Goal: Transaction & Acquisition: Book appointment/travel/reservation

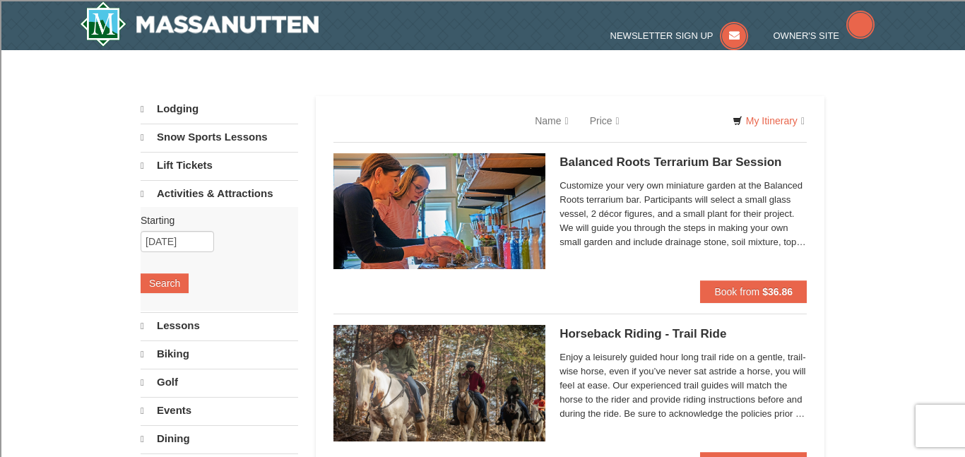
select select "9"
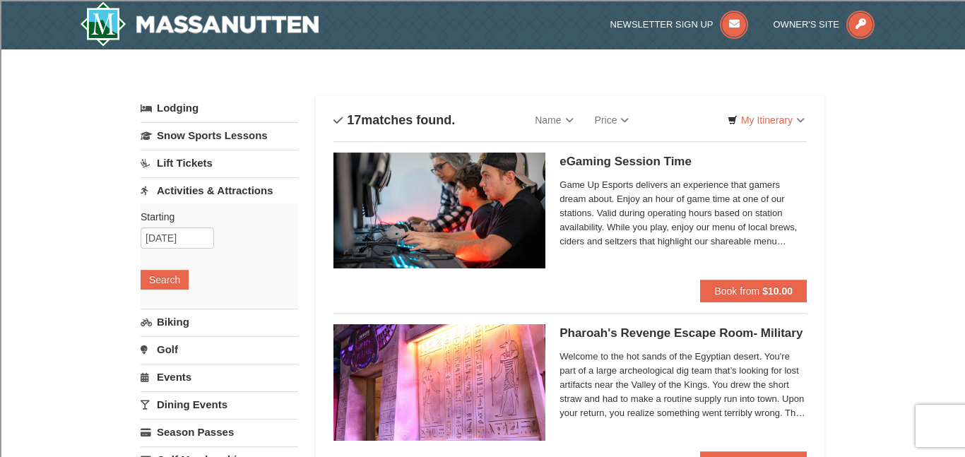
click at [200, 158] on link "Lift Tickets" at bounding box center [220, 163] width 158 height 26
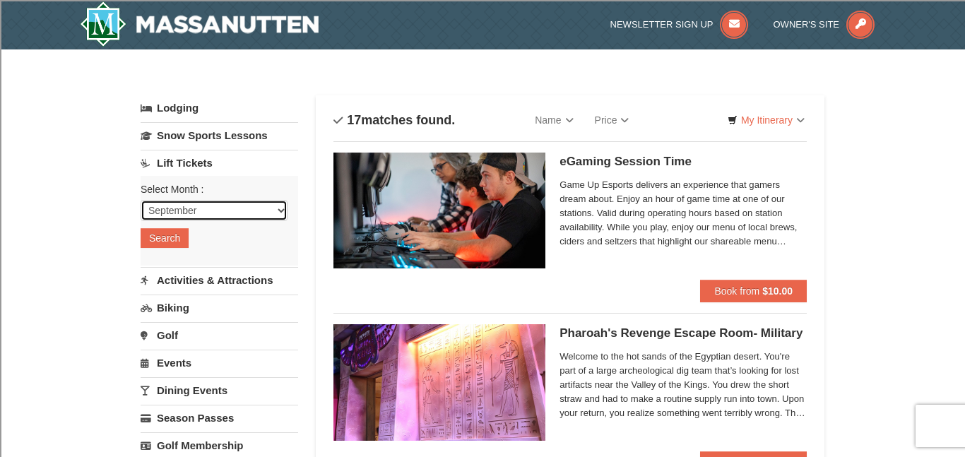
click at [236, 206] on select "September October November December January February March April May June July …" at bounding box center [214, 210] width 147 height 21
select select "11"
click at [141, 200] on select "September October November December January February March April May June July …" at bounding box center [214, 210] width 147 height 21
click at [172, 237] on button "Search" at bounding box center [165, 238] width 48 height 20
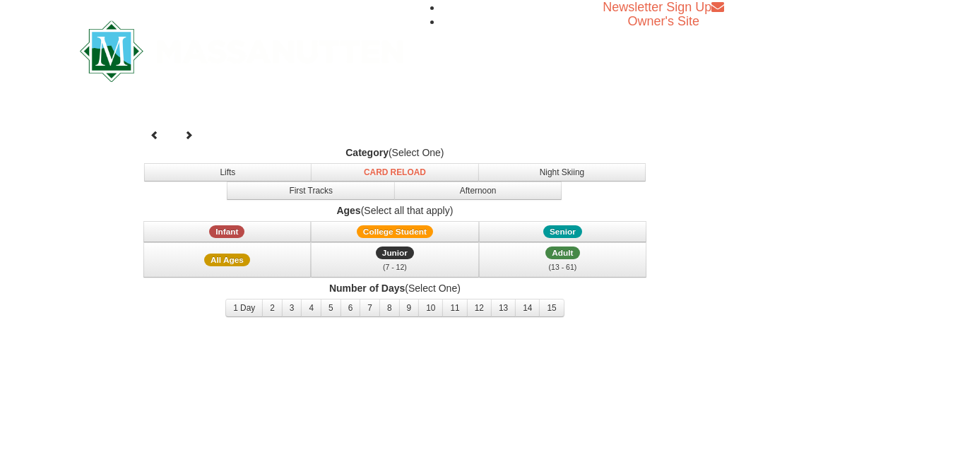
select select "11"
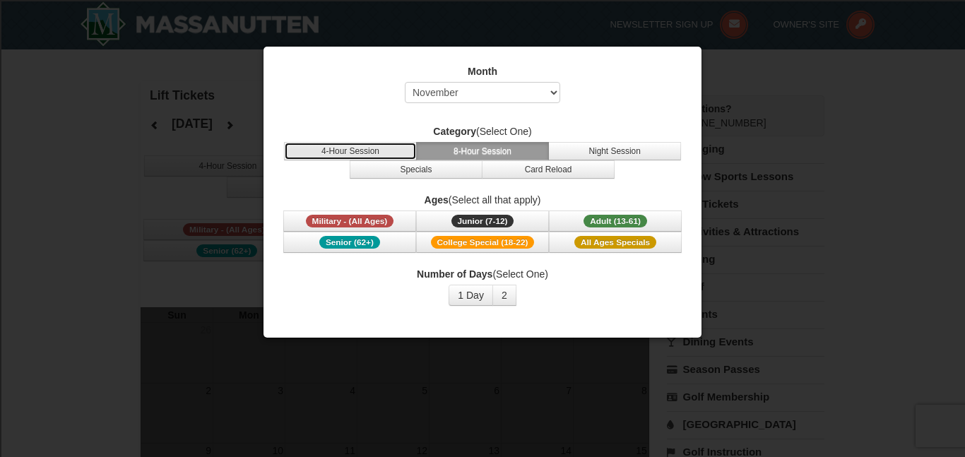
click at [375, 151] on button "4-Hour Session" at bounding box center [350, 151] width 133 height 18
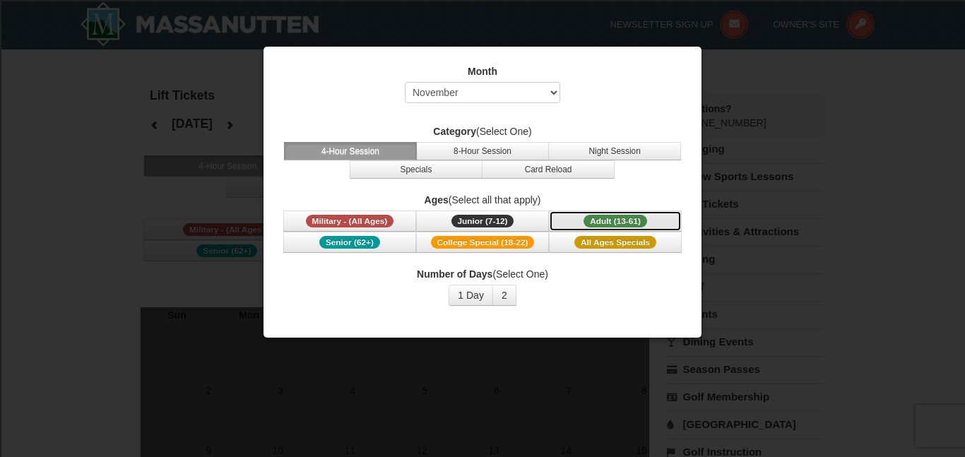
click at [586, 220] on span "Adult (13-61)" at bounding box center [616, 221] width 64 height 13
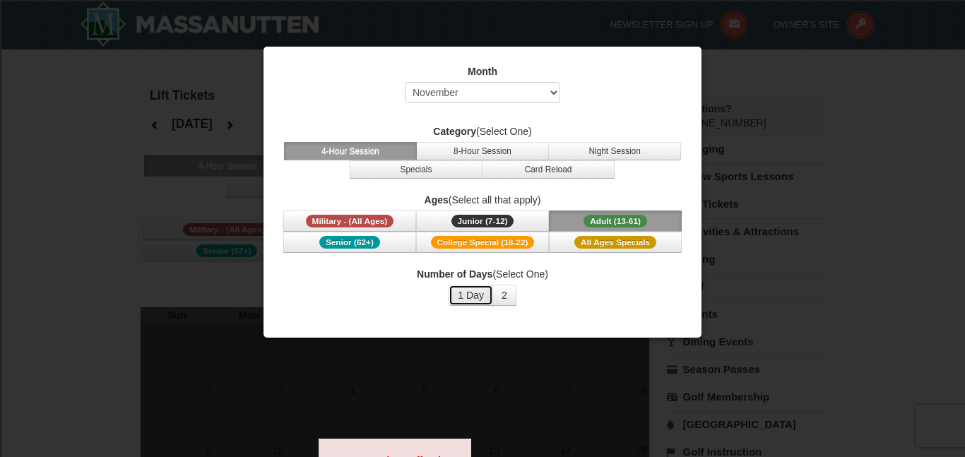
click at [481, 297] on button "1 Day" at bounding box center [471, 295] width 45 height 21
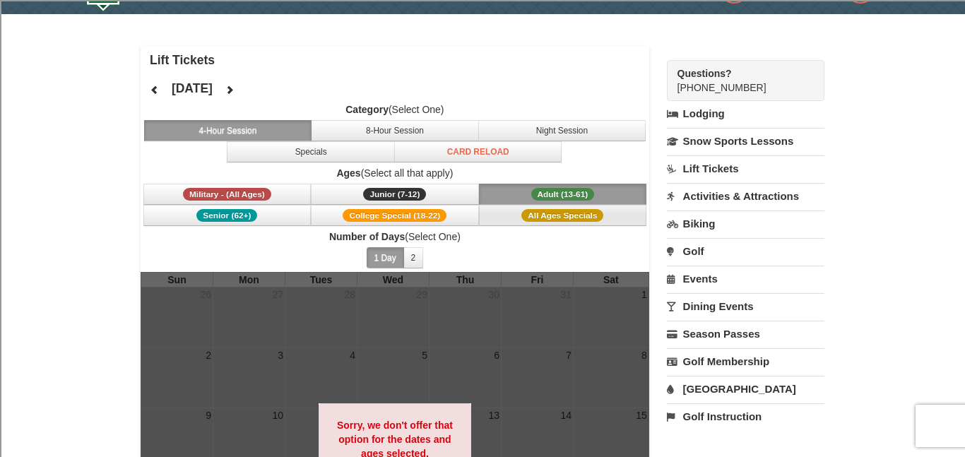
scroll to position [34, 0]
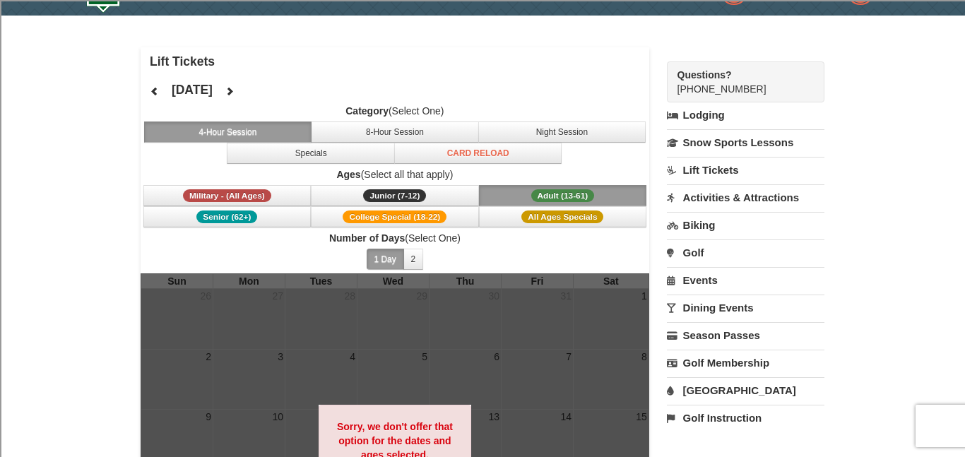
click at [688, 167] on link "Lift Tickets" at bounding box center [746, 170] width 158 height 26
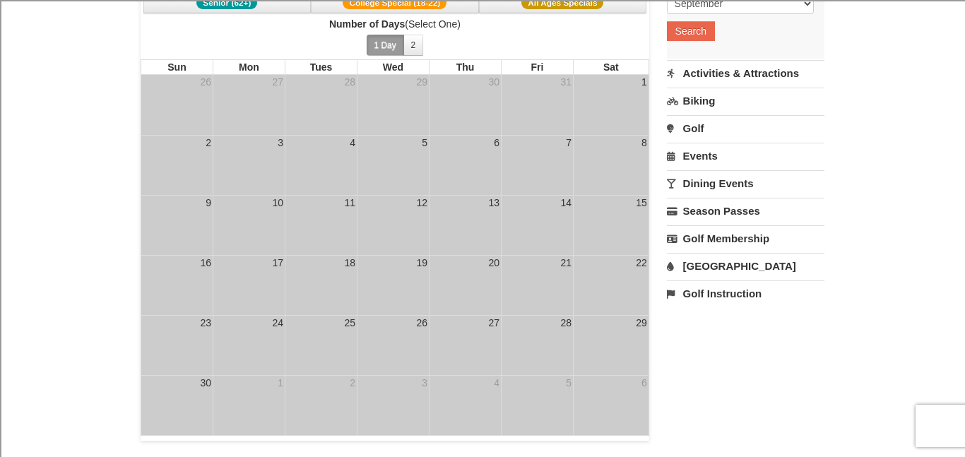
scroll to position [249, 0]
click at [491, 211] on td "13" at bounding box center [465, 224] width 72 height 60
click at [489, 206] on div "13" at bounding box center [494, 202] width 14 height 14
click at [463, 98] on td "30" at bounding box center [465, 104] width 72 height 60
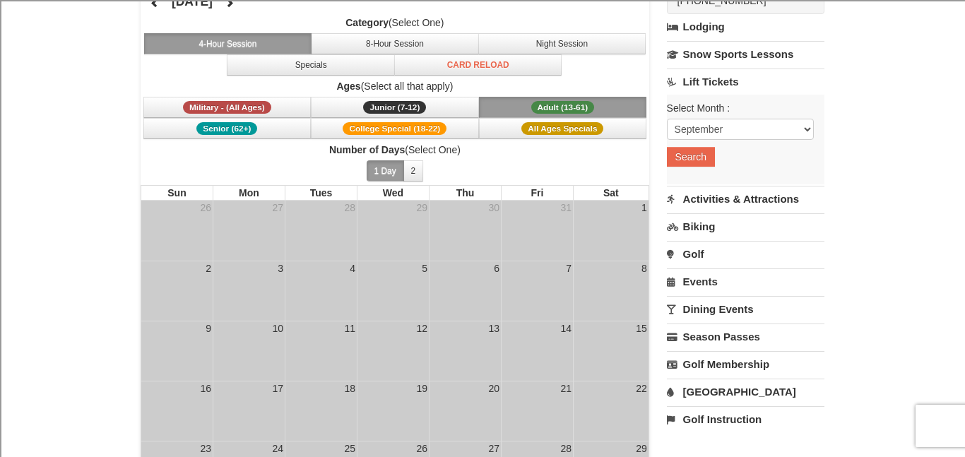
scroll to position [126, 0]
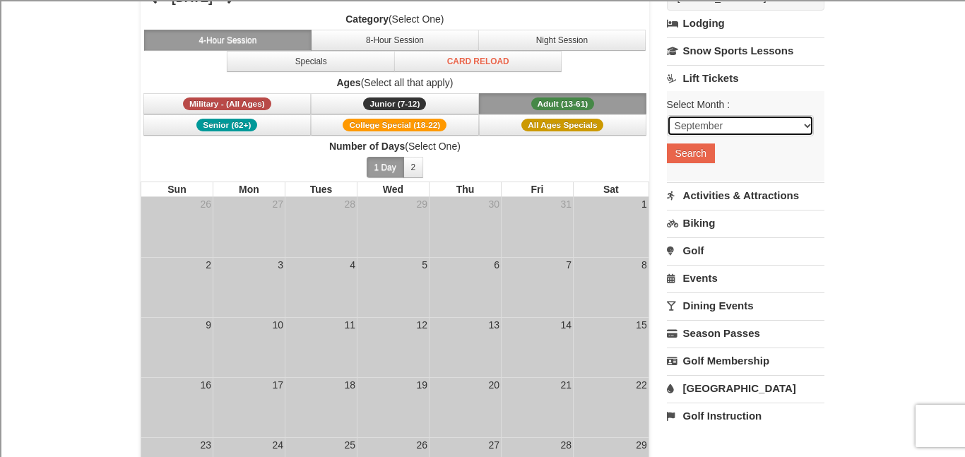
click at [750, 126] on select "September October November December January February March April May June July …" at bounding box center [740, 125] width 147 height 21
click at [667, 115] on select "September October November December January February March April May June July …" at bounding box center [740, 125] width 147 height 21
click at [682, 150] on button "Search" at bounding box center [691, 153] width 48 height 20
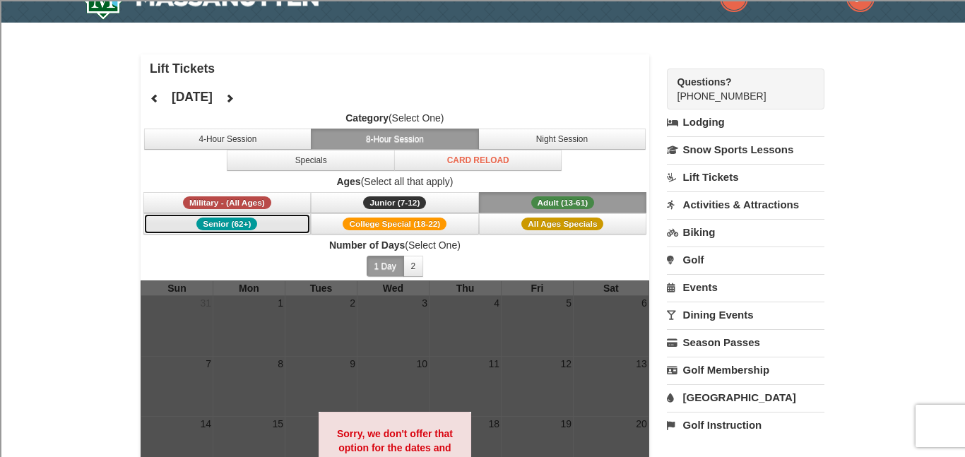
click at [299, 220] on button "Senior (62+)" at bounding box center [227, 223] width 168 height 21
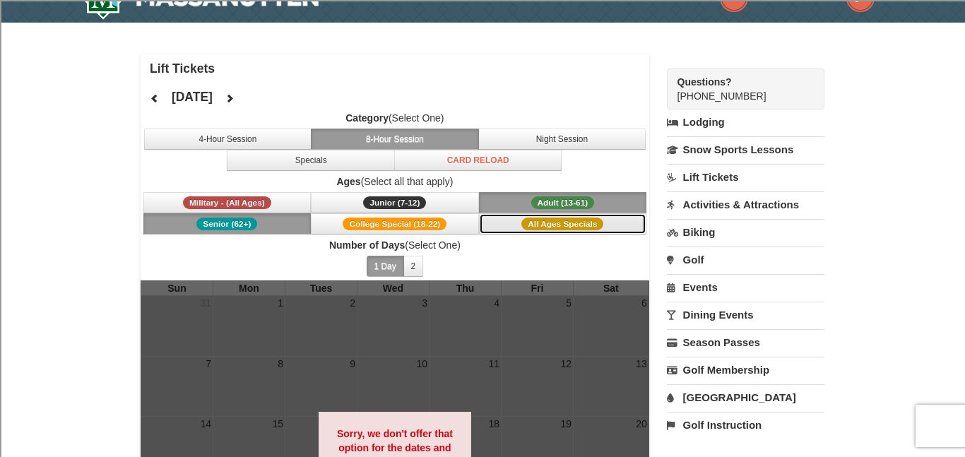
click at [591, 219] on span "All Ages Specials" at bounding box center [562, 224] width 82 height 13
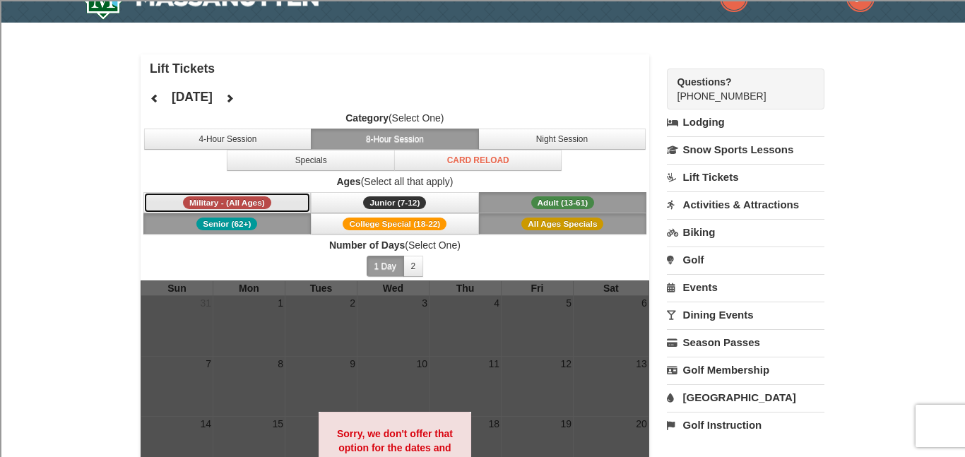
click at [290, 199] on button "Military - (All Ages)" at bounding box center [227, 202] width 168 height 21
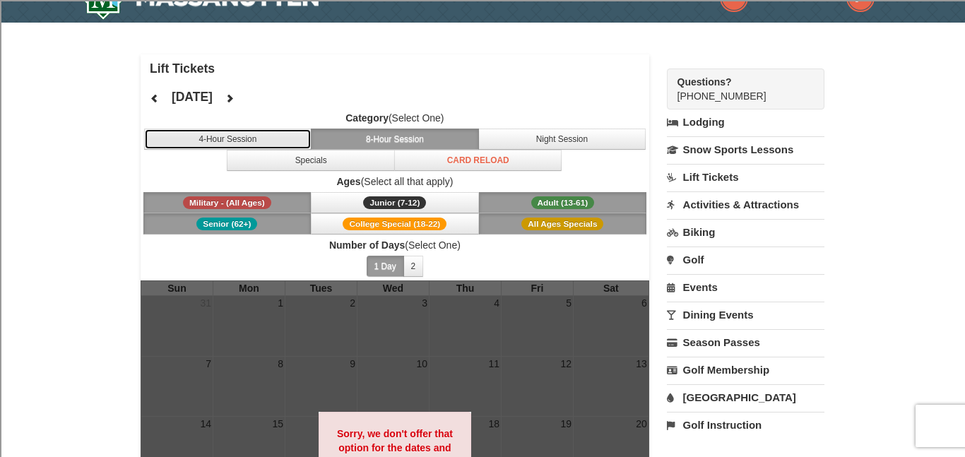
click at [278, 143] on button "4-Hour Session" at bounding box center [228, 139] width 168 height 21
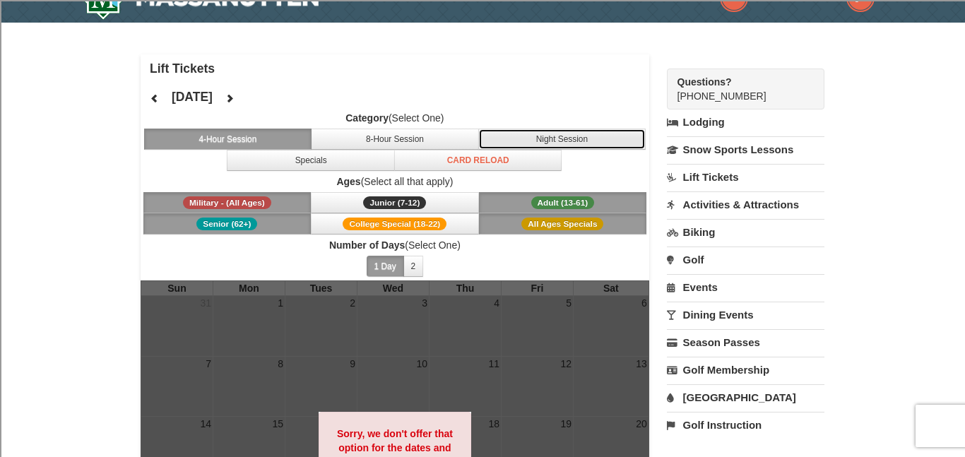
click at [550, 138] on button "Night Session" at bounding box center [562, 139] width 168 height 21
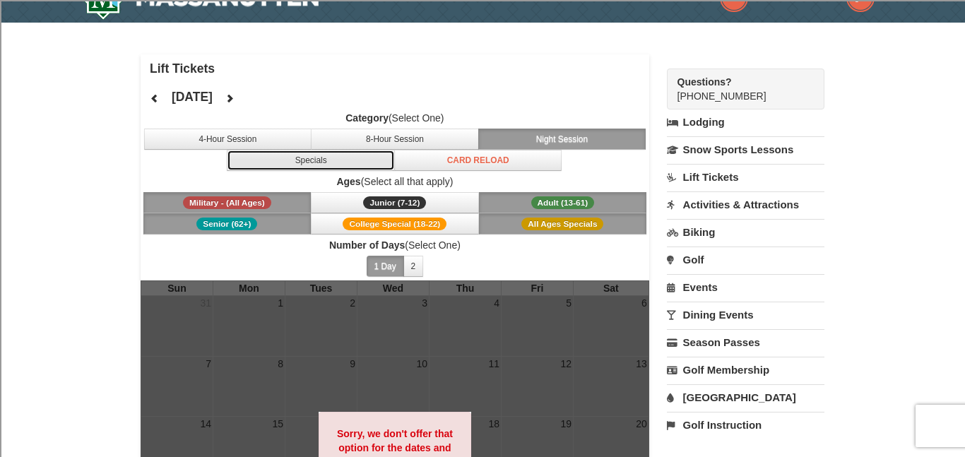
click at [355, 158] on button "Specials" at bounding box center [311, 160] width 168 height 21
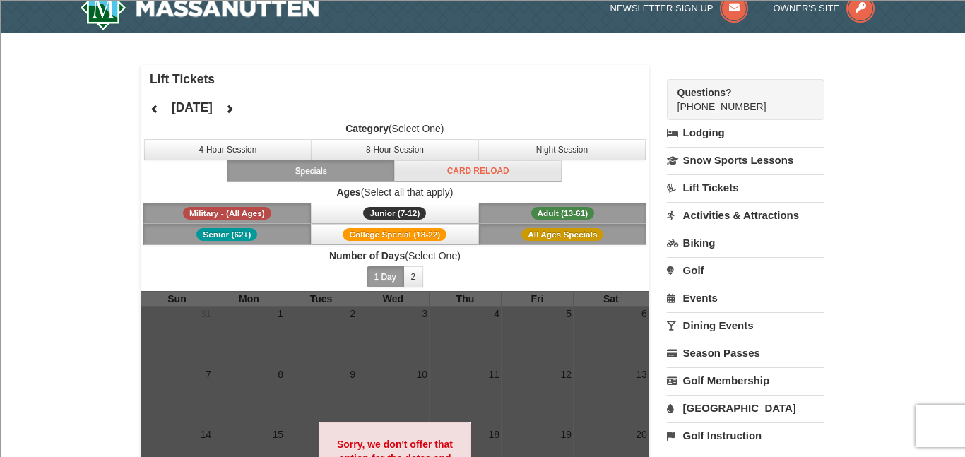
scroll to position [7, 0]
